Goal: Task Accomplishment & Management: Use online tool/utility

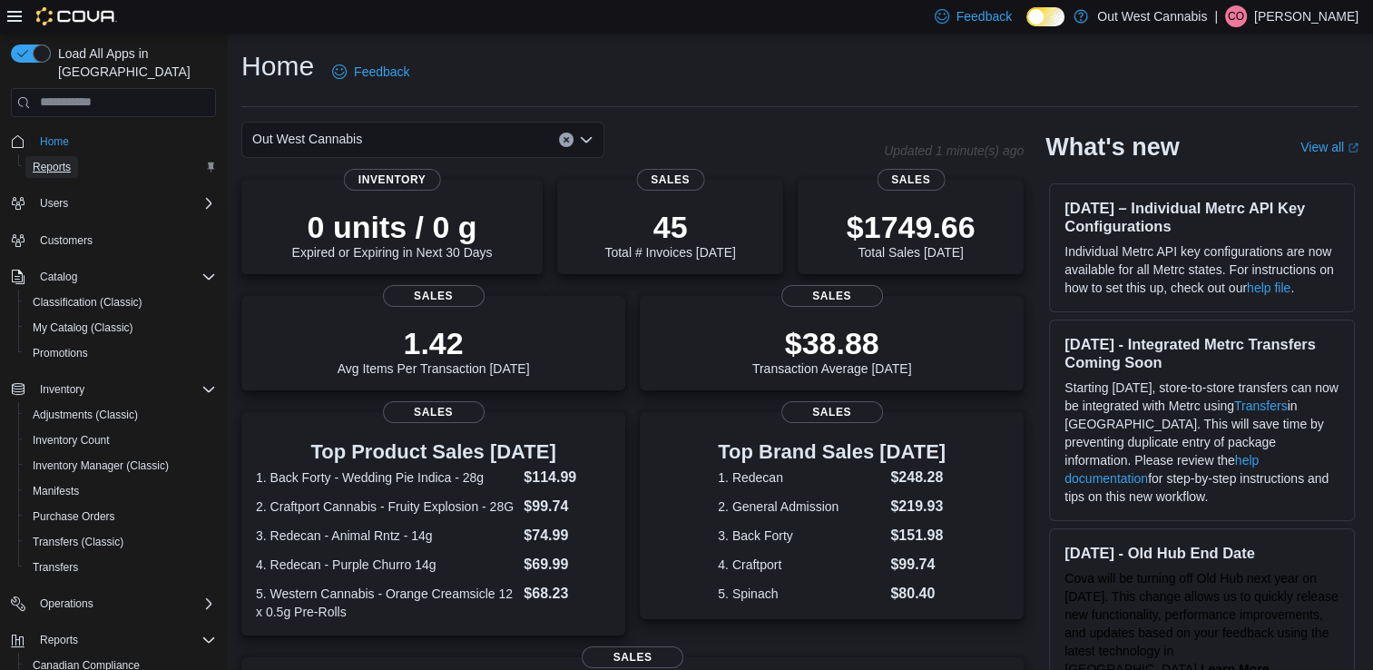
click at [42, 160] on span "Reports" at bounding box center [52, 167] width 38 height 15
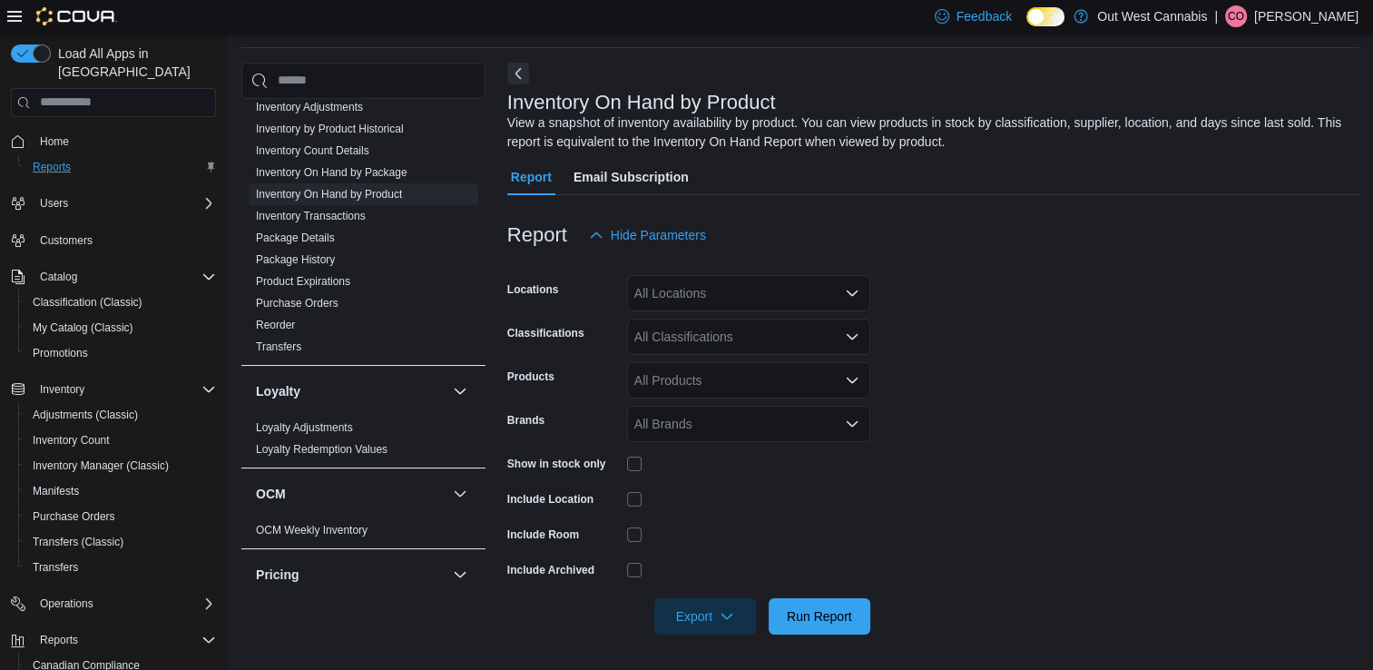
scroll to position [817, 0]
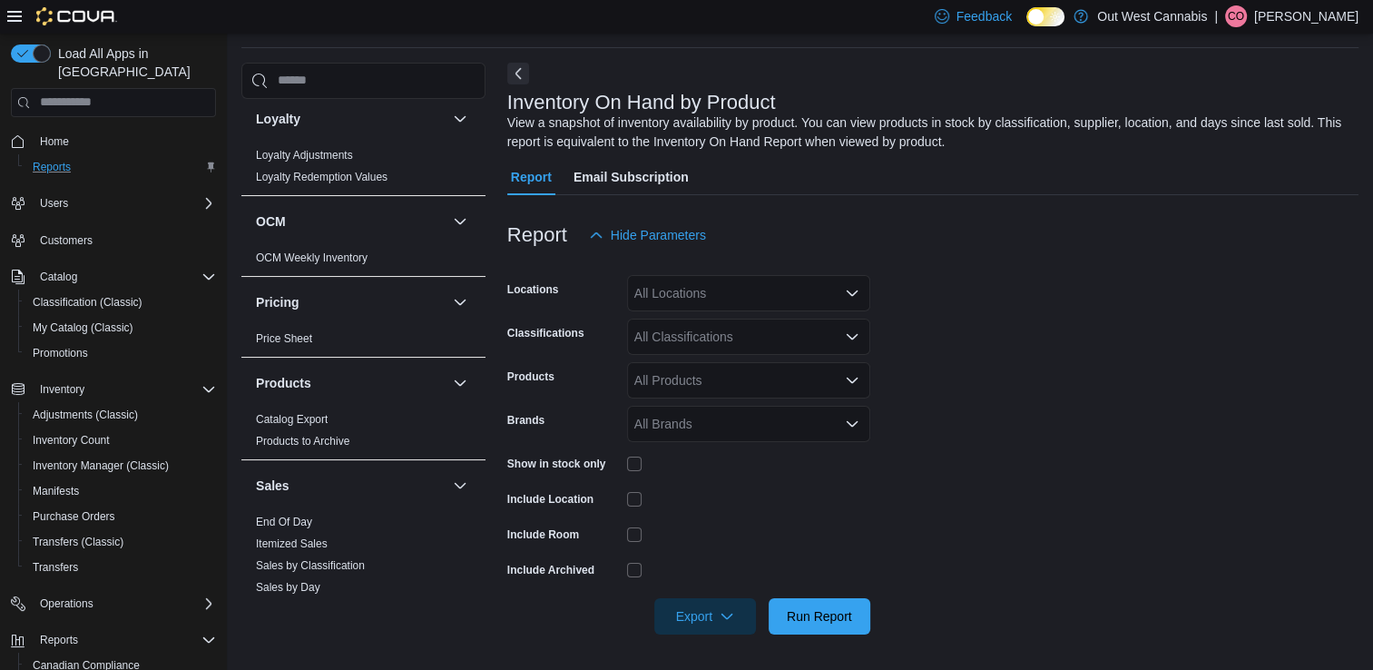
click at [300, 516] on link "End Of Day" at bounding box center [284, 522] width 56 height 13
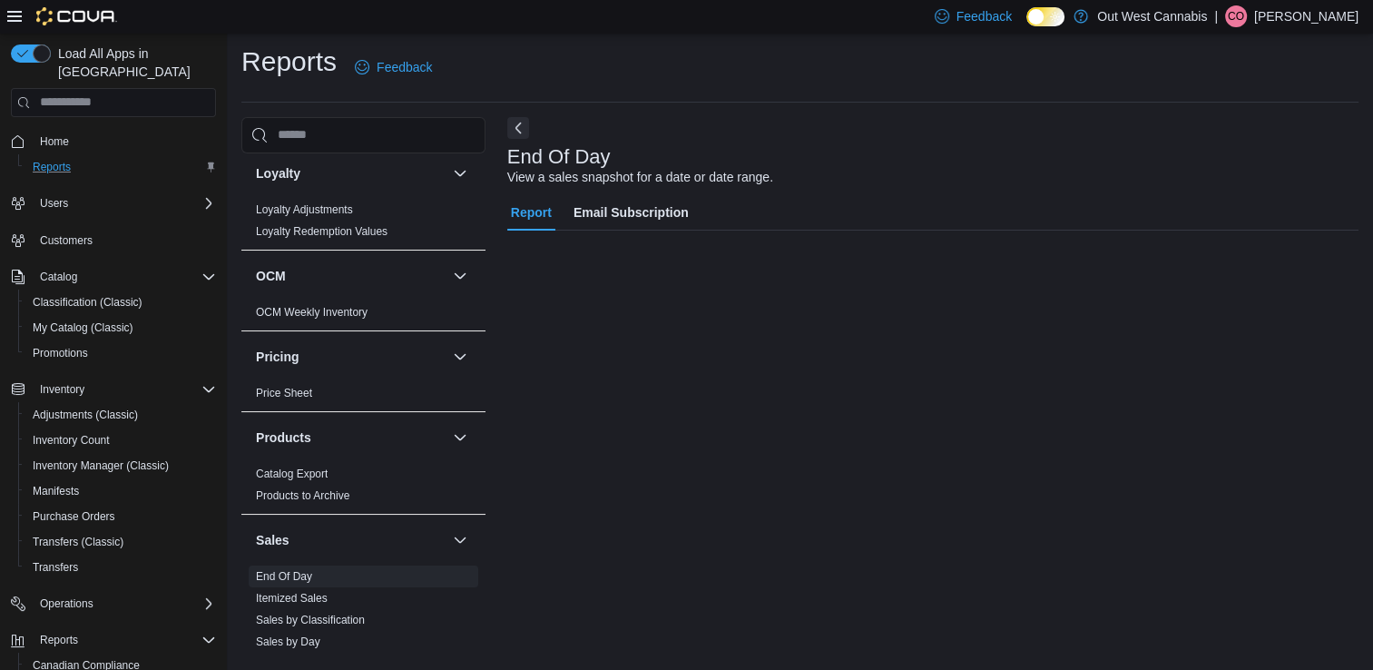
scroll to position [5, 0]
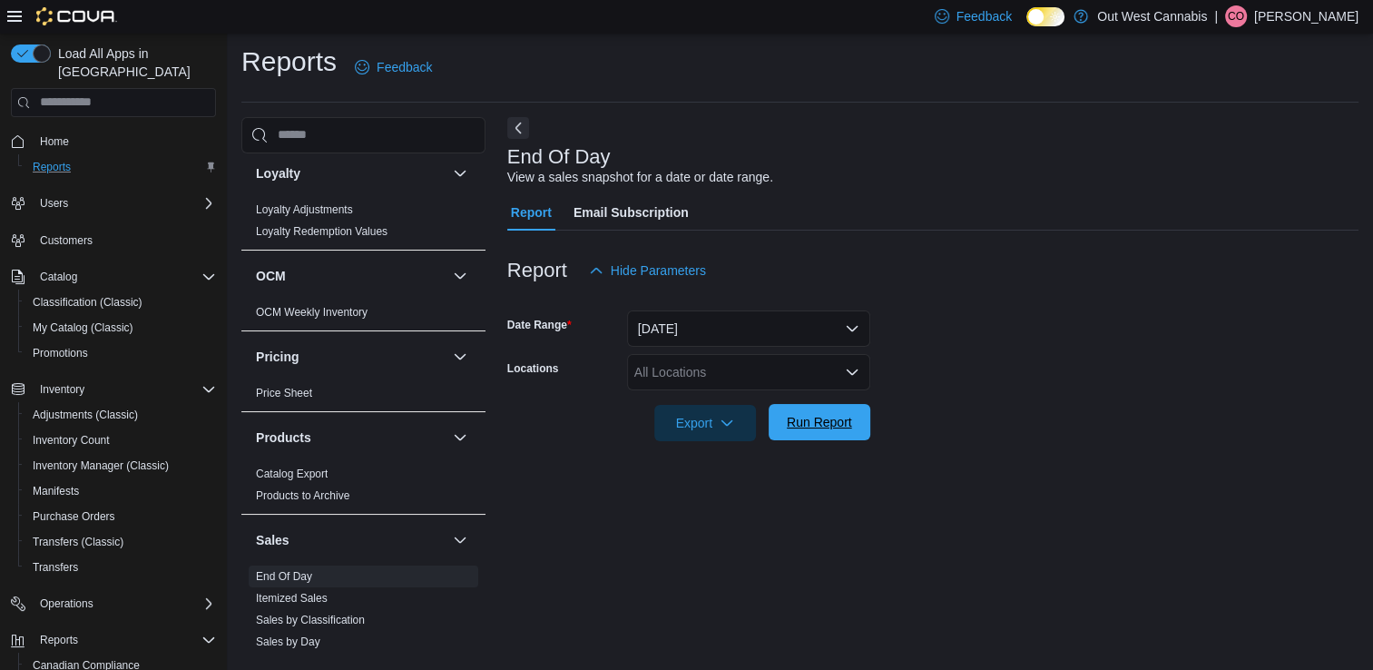
click at [823, 424] on span "Run Report" at bounding box center [819, 422] width 65 height 18
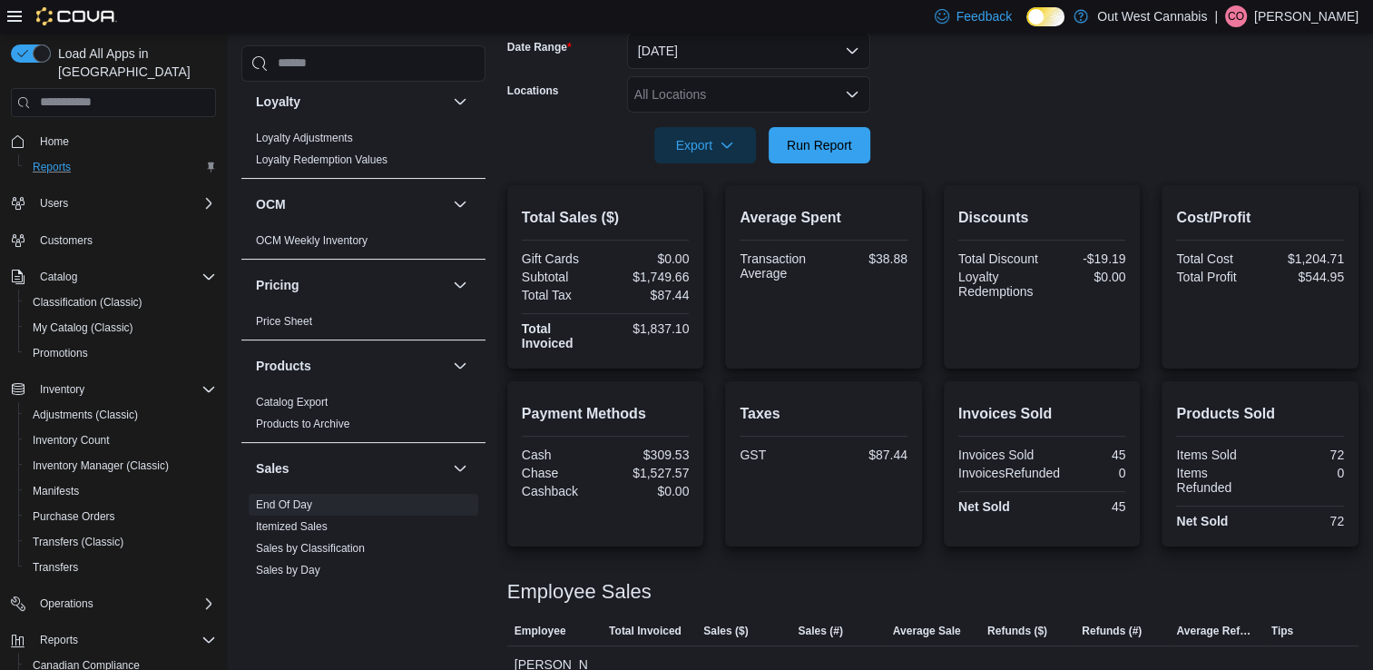
scroll to position [309, 0]
